Goal: Transaction & Acquisition: Download file/media

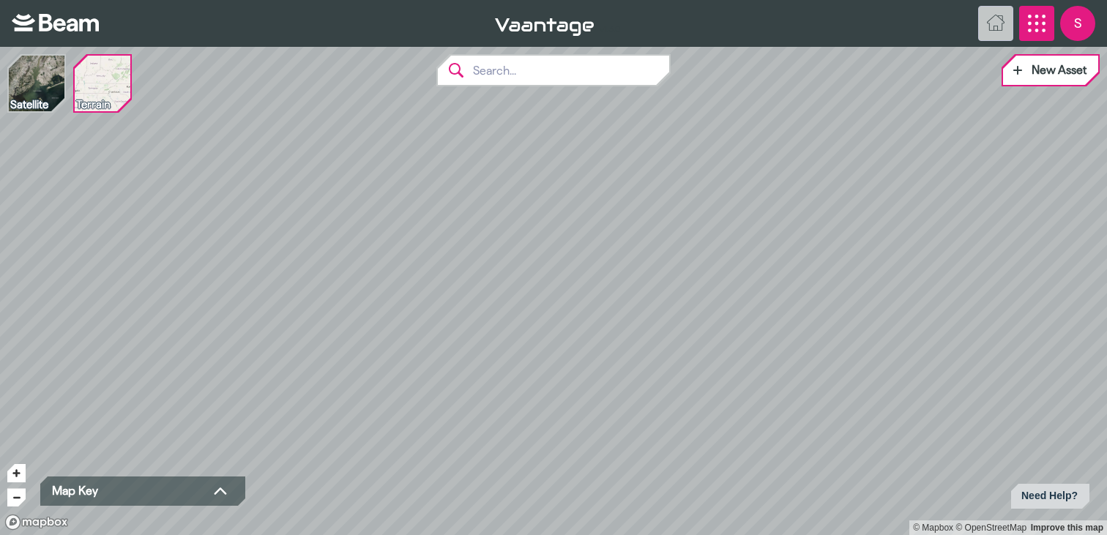
click at [1035, 25] on icon "App Menu" at bounding box center [1037, 24] width 18 height 18
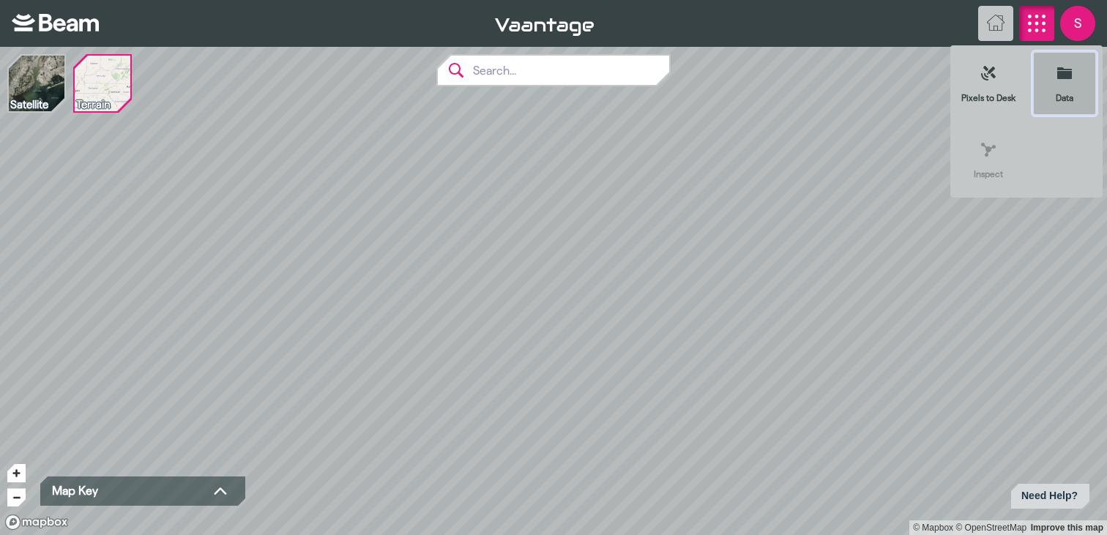
click at [1067, 78] on icon at bounding box center [1064, 73] width 15 height 12
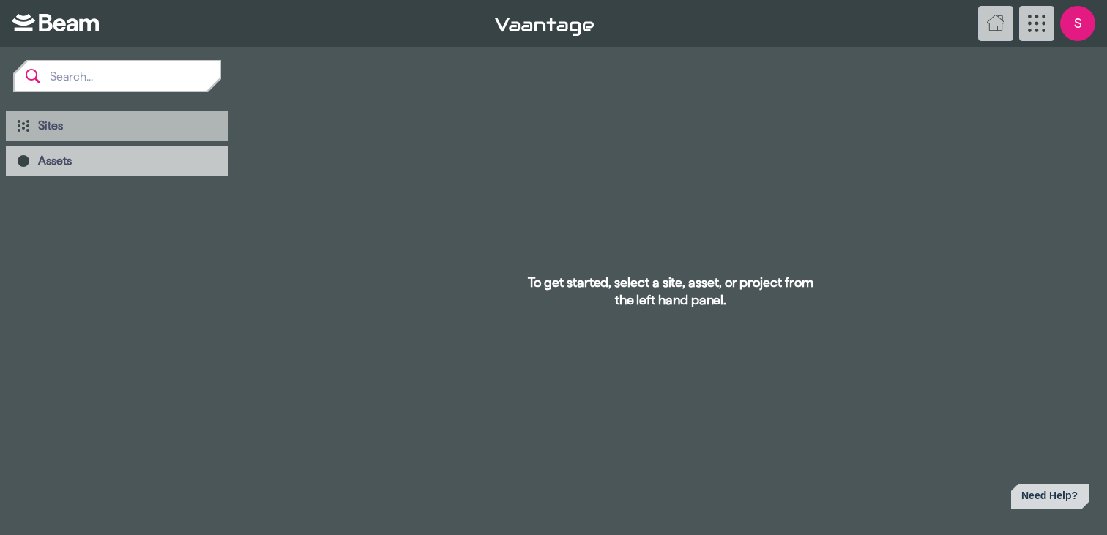
click at [83, 123] on span "Sites" at bounding box center [127, 126] width 179 height 15
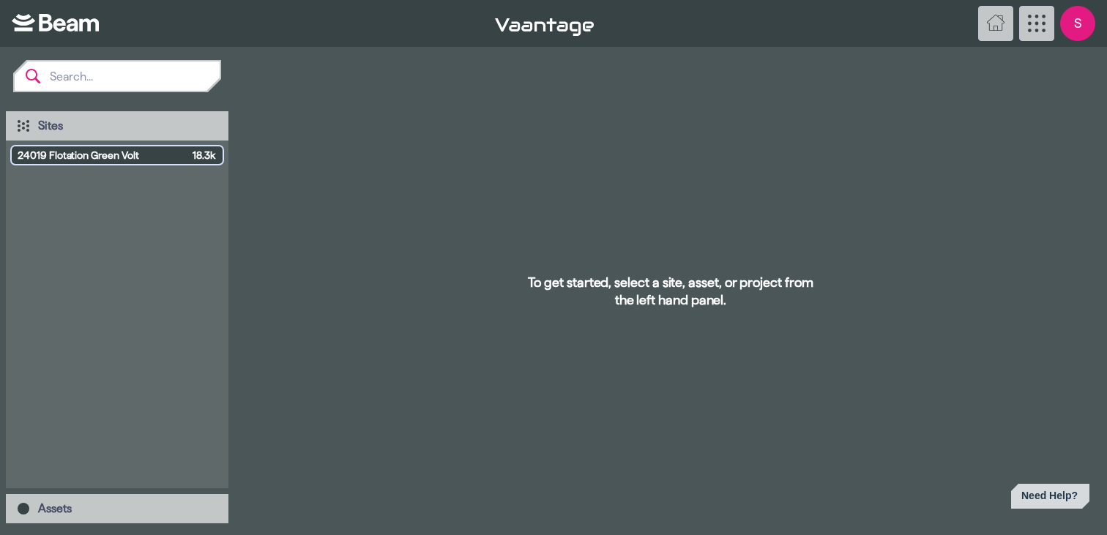
click at [97, 157] on span "24019 Flotation Green Volt" at bounding box center [102, 155] width 169 height 15
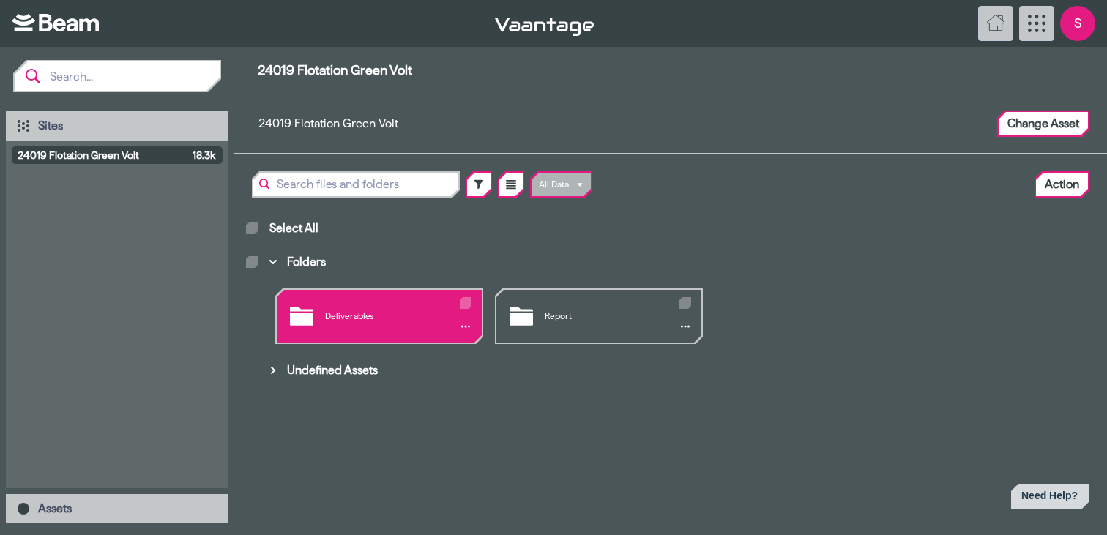
click at [343, 319] on div "Deliverables" at bounding box center [379, 316] width 205 height 53
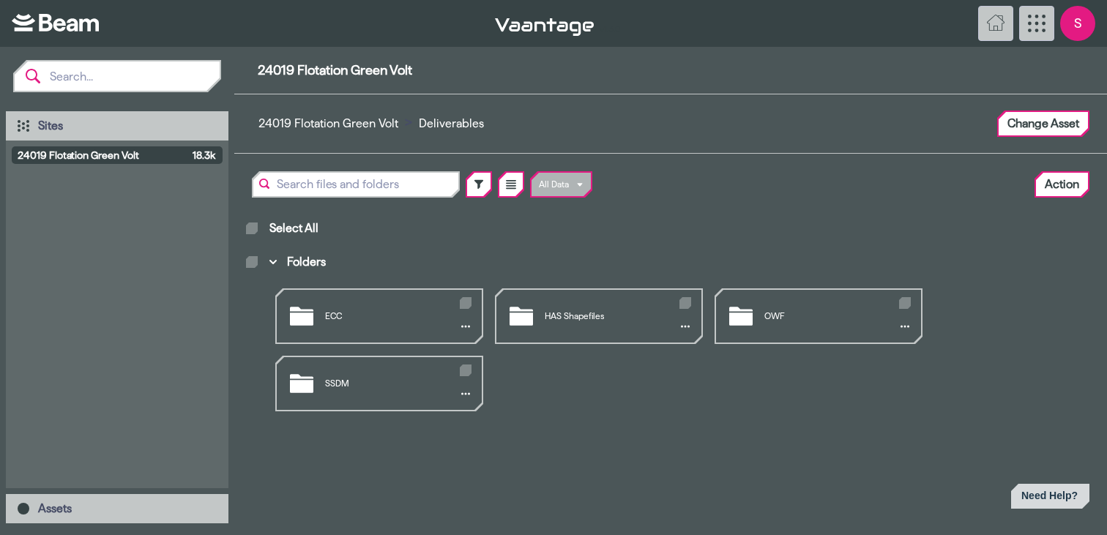
click at [343, 319] on div "ECC" at bounding box center [379, 316] width 205 height 53
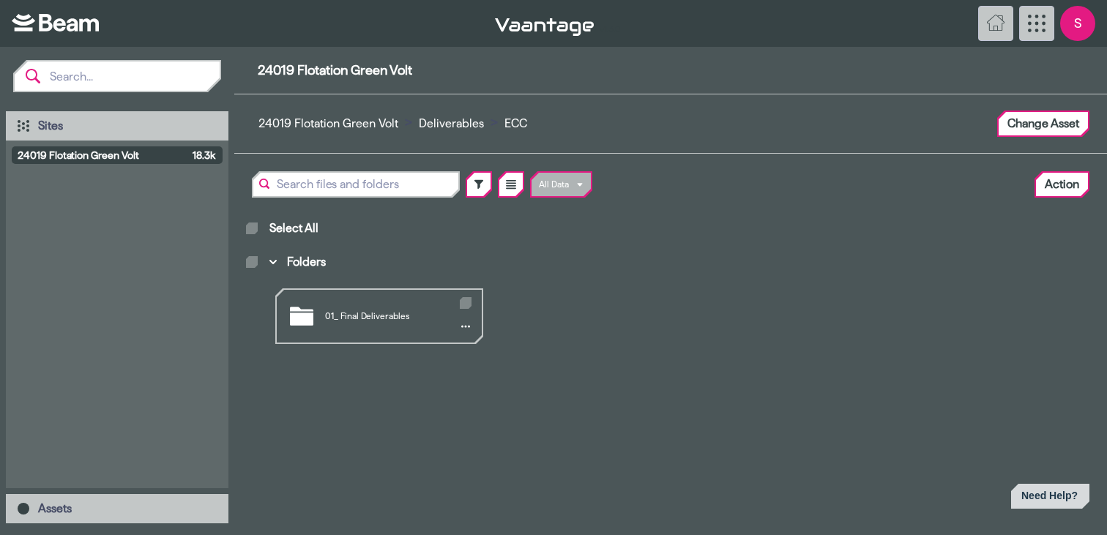
click at [343, 318] on div "01_ Final Deliverables" at bounding box center [379, 316] width 205 height 53
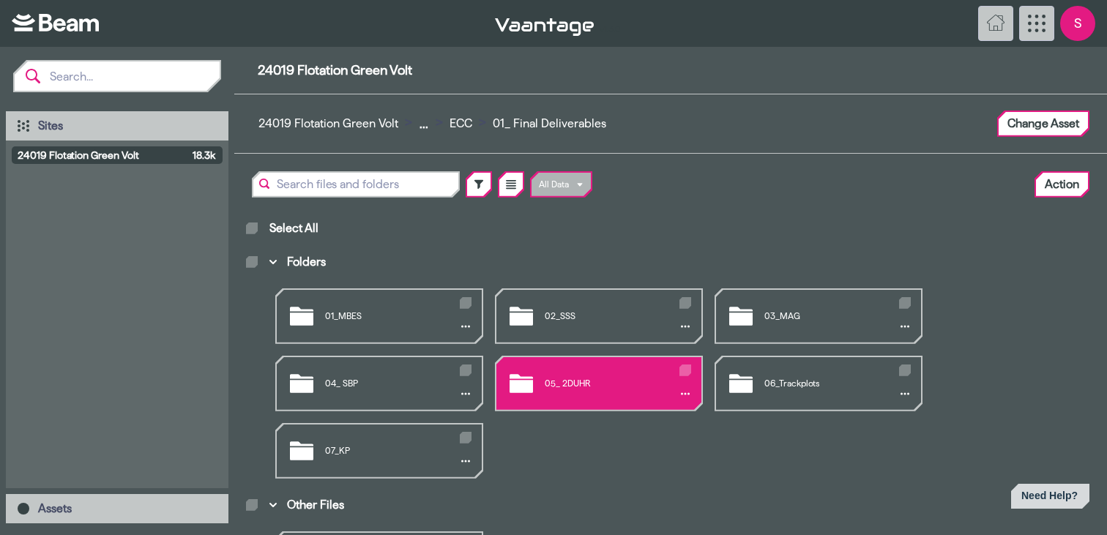
click at [531, 376] on div "05_ 2DUHR" at bounding box center [598, 383] width 205 height 53
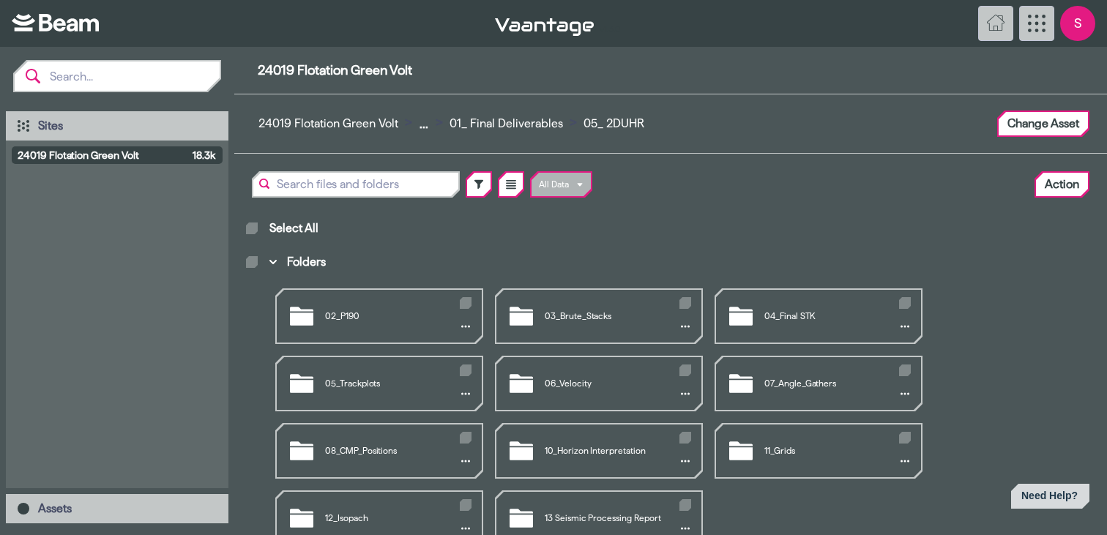
scroll to position [46, 0]
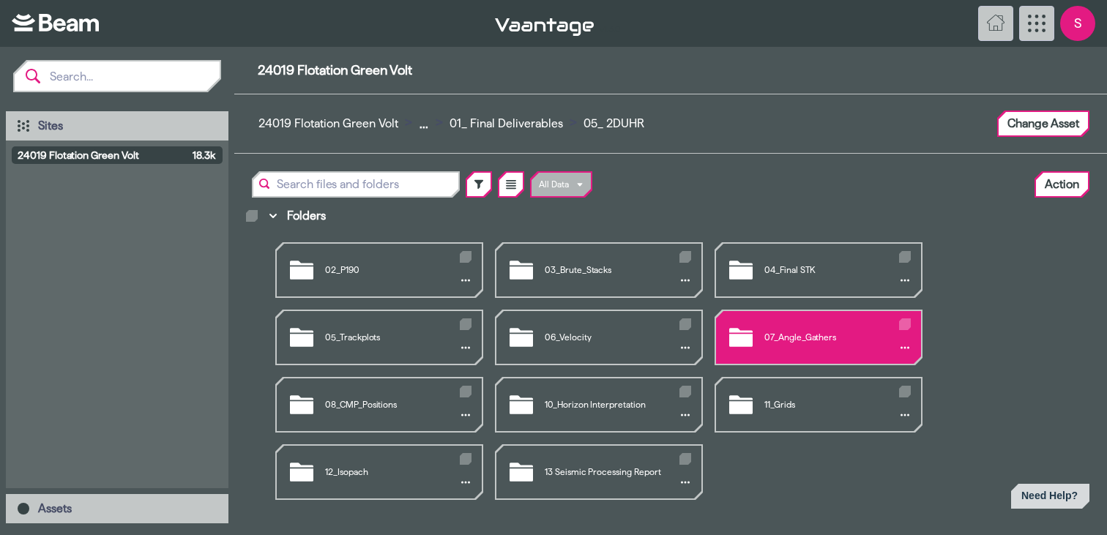
click at [742, 329] on div "07_Angle_Gathers" at bounding box center [818, 337] width 205 height 53
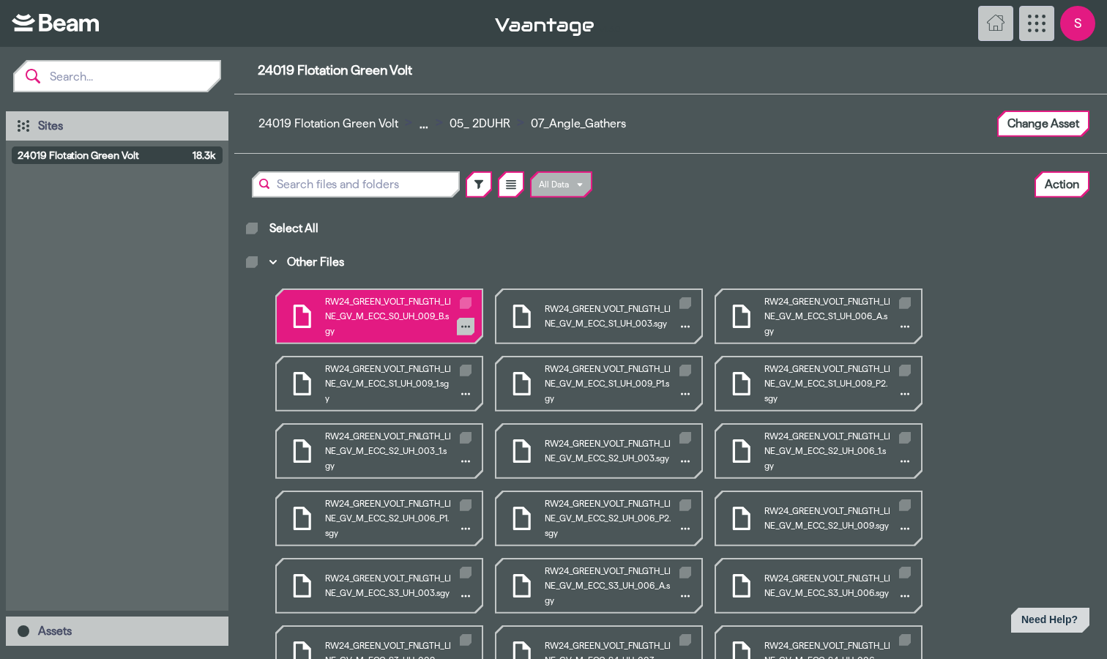
click at [466, 326] on icon "Other Files" at bounding box center [465, 326] width 9 height 2
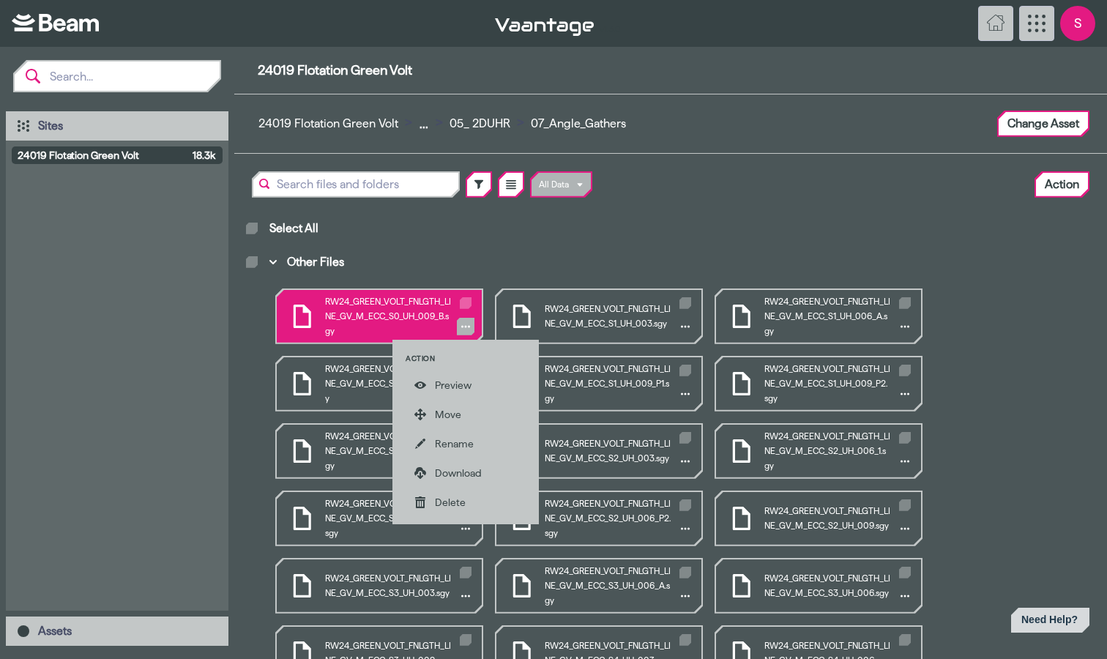
click at [465, 302] on icon "Other Files" at bounding box center [465, 302] width 7 height 5
click at [463, 300] on input "Other Files" at bounding box center [463, 299] width 1 height 1
checkbox input "true"
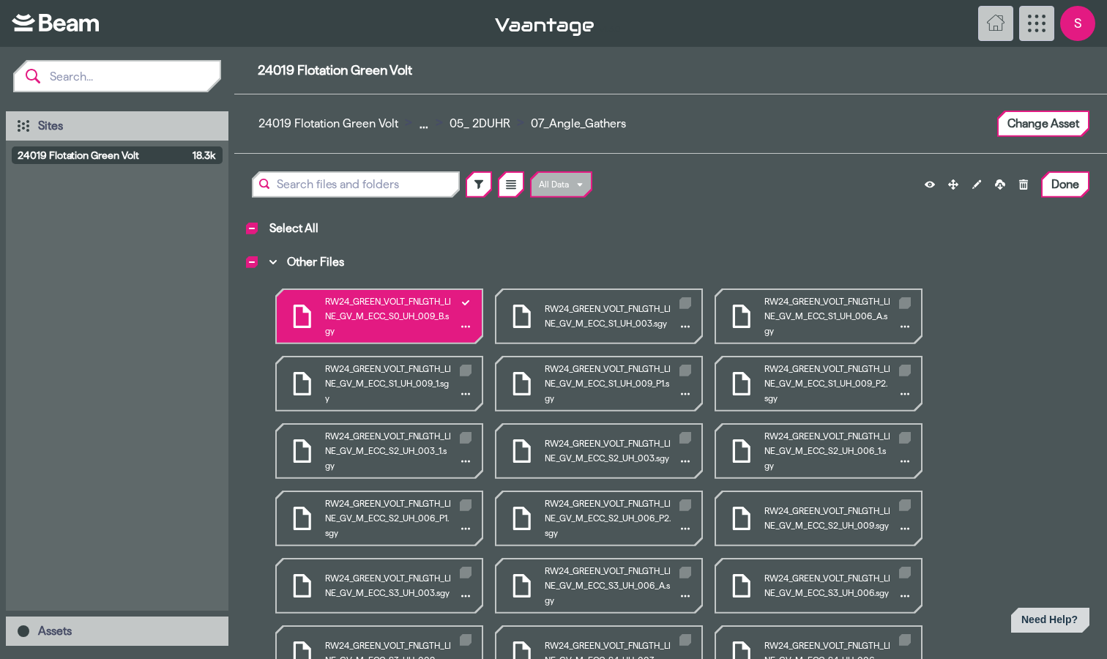
click at [465, 302] on icon "Other Files" at bounding box center [465, 302] width 7 height 5
click at [463, 300] on input "Other Files" at bounding box center [463, 299] width 1 height 1
checkbox input "false"
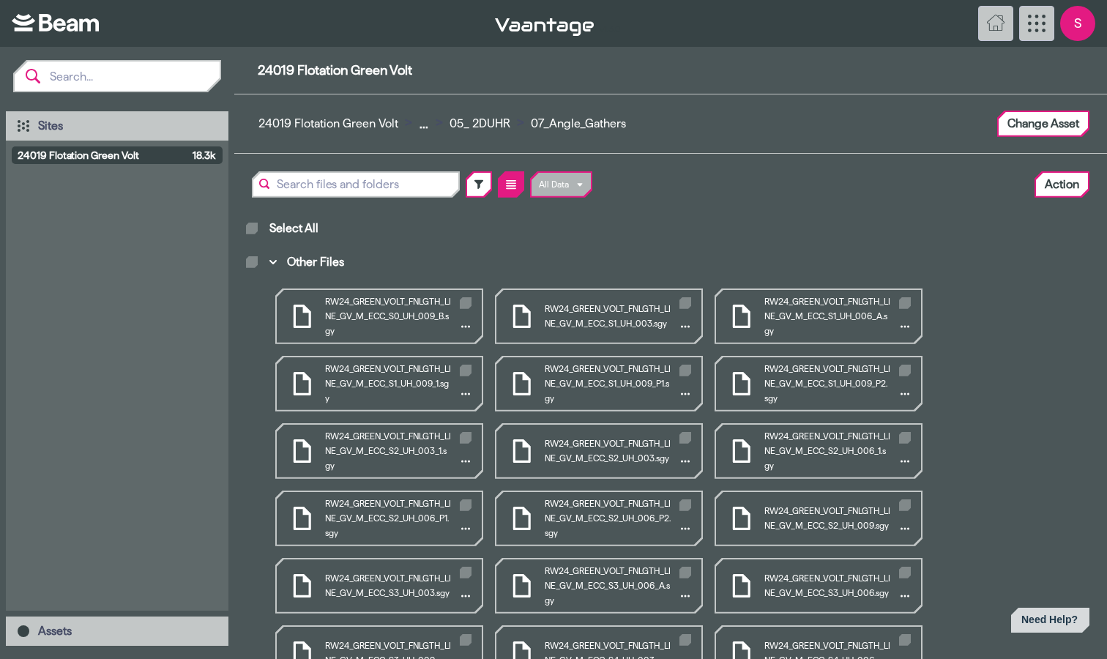
click at [512, 180] on icon at bounding box center [511, 184] width 10 height 9
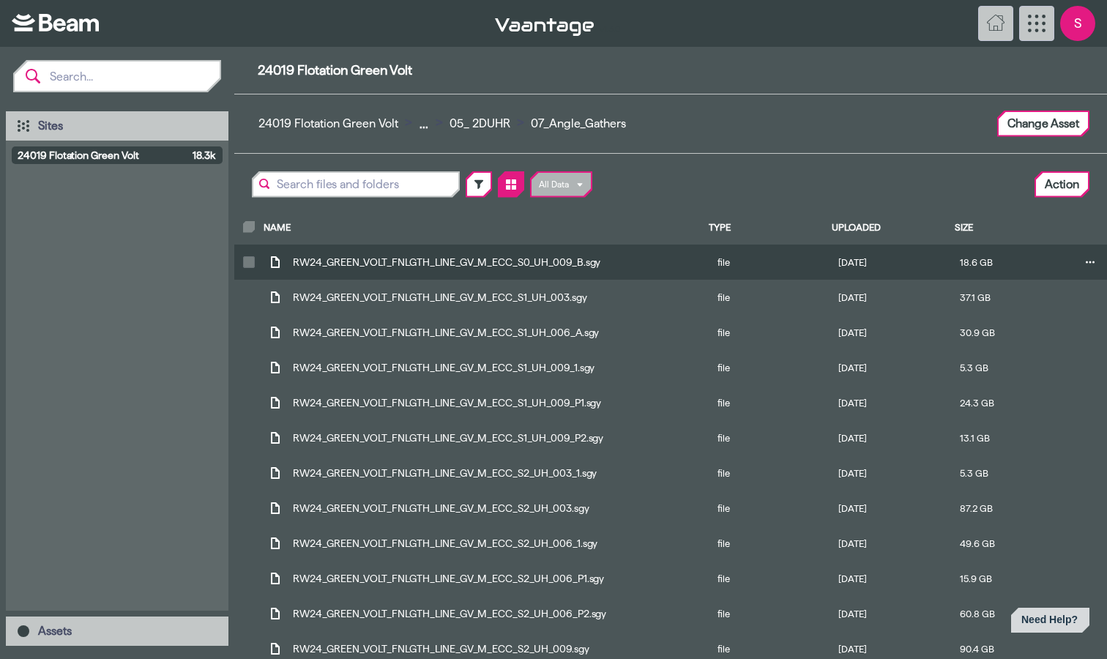
click at [245, 264] on icon "Main browser view" at bounding box center [248, 261] width 7 height 5
click at [246, 259] on input "Main browser view" at bounding box center [246, 258] width 1 height 1
checkbox input "true"
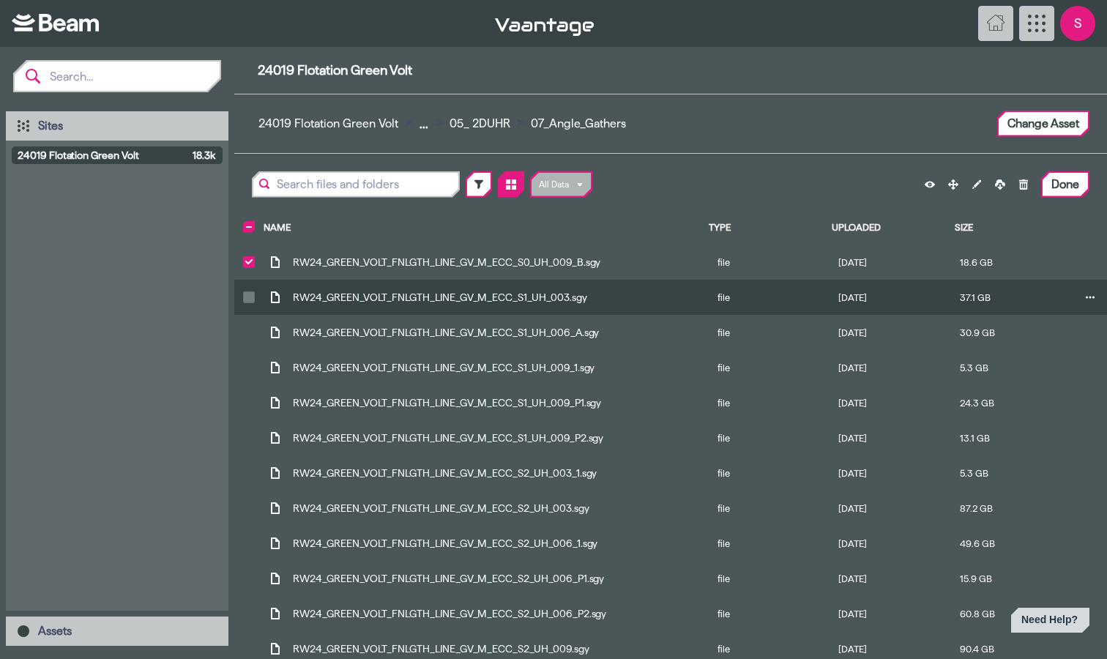
click at [250, 298] on icon "Main browser view" at bounding box center [248, 296] width 7 height 5
click at [247, 294] on input "Main browser view" at bounding box center [246, 294] width 1 height 1
checkbox input "true"
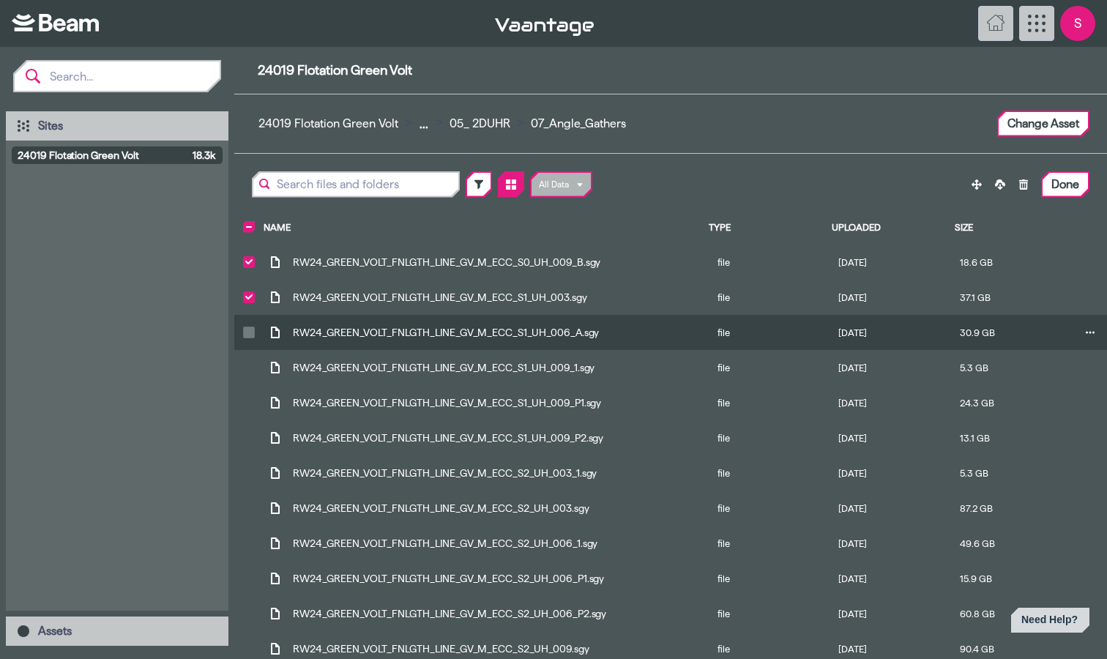
click at [250, 330] on icon "Main browser view" at bounding box center [248, 331] width 7 height 5
click at [247, 329] on input "Main browser view" at bounding box center [246, 329] width 1 height 1
checkbox input "true"
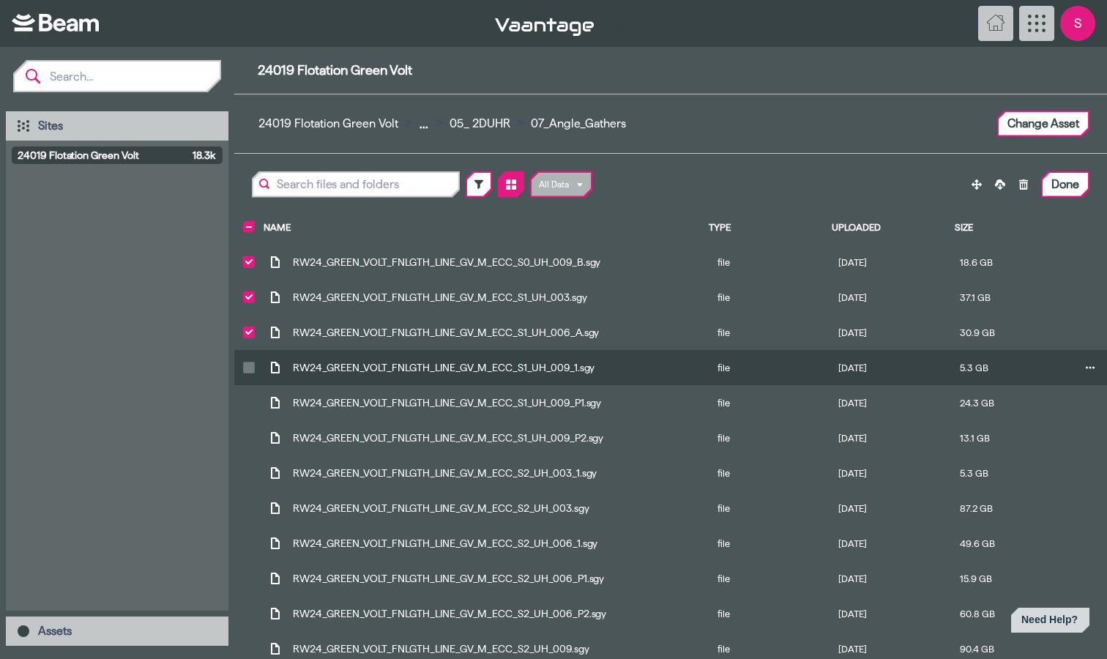
click at [248, 372] on div "Main browser view" at bounding box center [249, 368] width 12 height 12
click at [247, 365] on input "Main browser view" at bounding box center [246, 364] width 1 height 1
checkbox input "true"
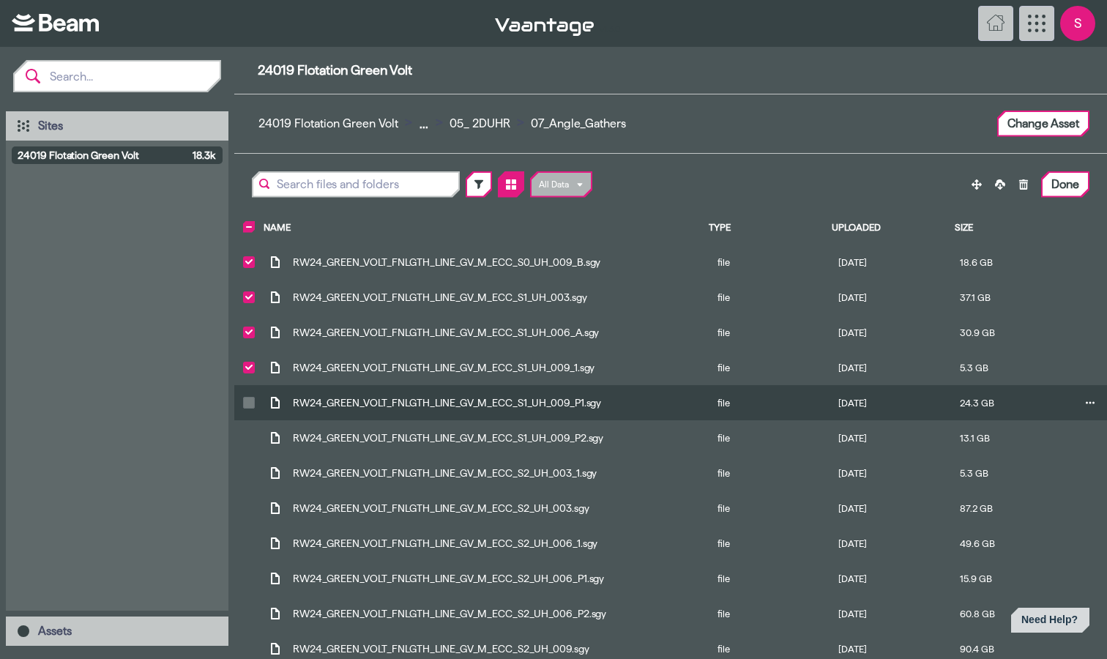
click at [248, 401] on icon "Main browser view" at bounding box center [248, 402] width 7 height 5
click at [247, 400] on input "Main browser view" at bounding box center [246, 399] width 1 height 1
checkbox input "true"
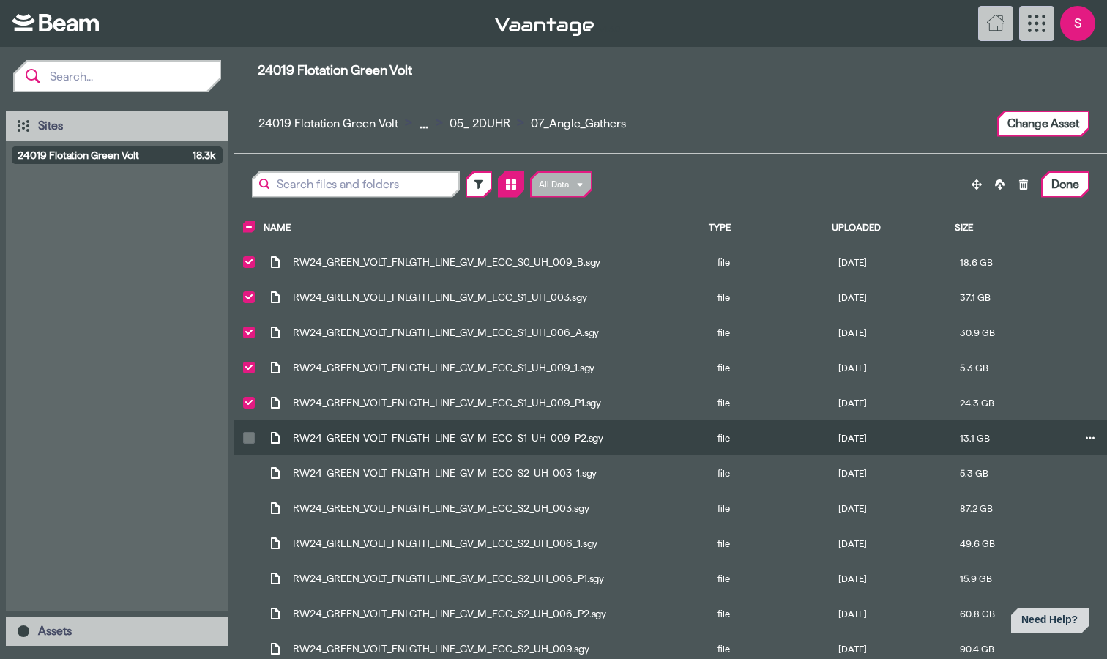
click at [248, 436] on icon "Main browser view" at bounding box center [248, 437] width 7 height 5
click at [247, 435] on input "Main browser view" at bounding box center [246, 434] width 1 height 1
checkbox input "true"
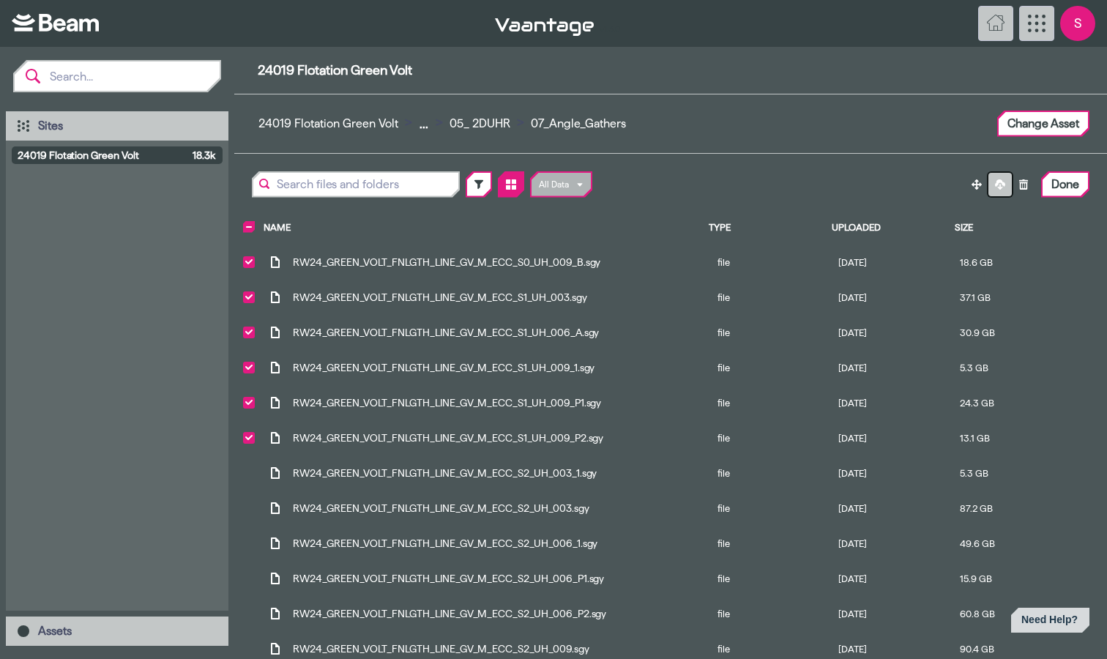
click at [1002, 186] on icon at bounding box center [1000, 184] width 10 height 10
checkbox input "false"
